Goal: Information Seeking & Learning: Learn about a topic

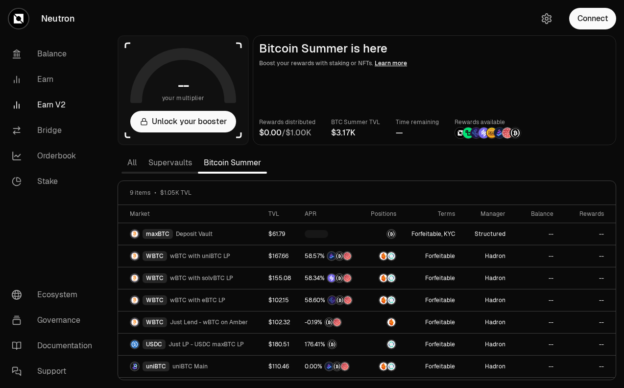
scroll to position [42, 0]
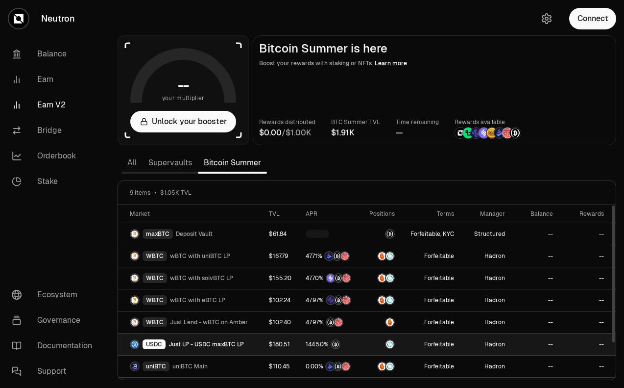
scroll to position [42, 0]
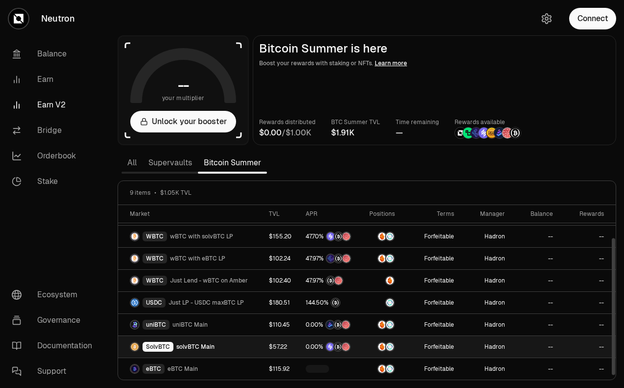
click at [211, 349] on span "solvBTC Main" at bounding box center [195, 347] width 38 height 8
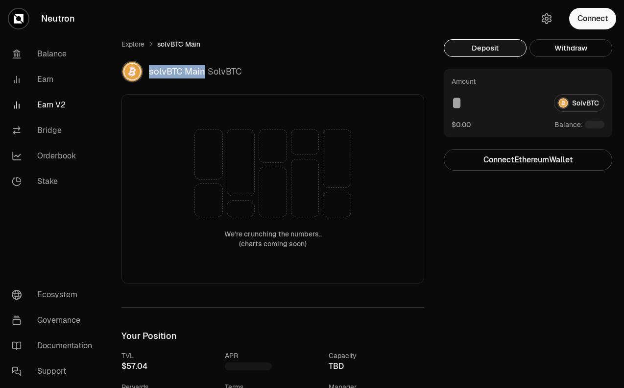
drag, startPoint x: 149, startPoint y: 75, endPoint x: 203, endPoint y: 75, distance: 54.4
click at [203, 75] on span "solvBTC Main" at bounding box center [177, 71] width 56 height 11
copy span "solvBTC Main"
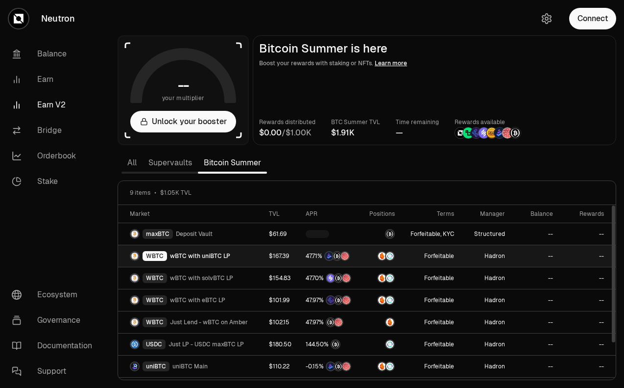
scroll to position [42, 0]
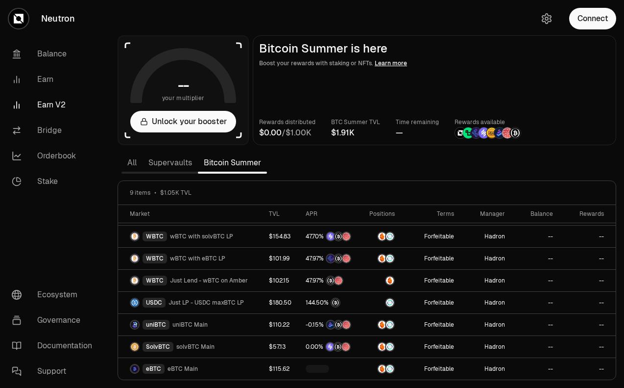
click at [111, 170] on section "-- your multiplier Unlock your booster Bitcoin Summer is here Boost your reward…" at bounding box center [367, 194] width 515 height 388
